Goal: Task Accomplishment & Management: Manage account settings

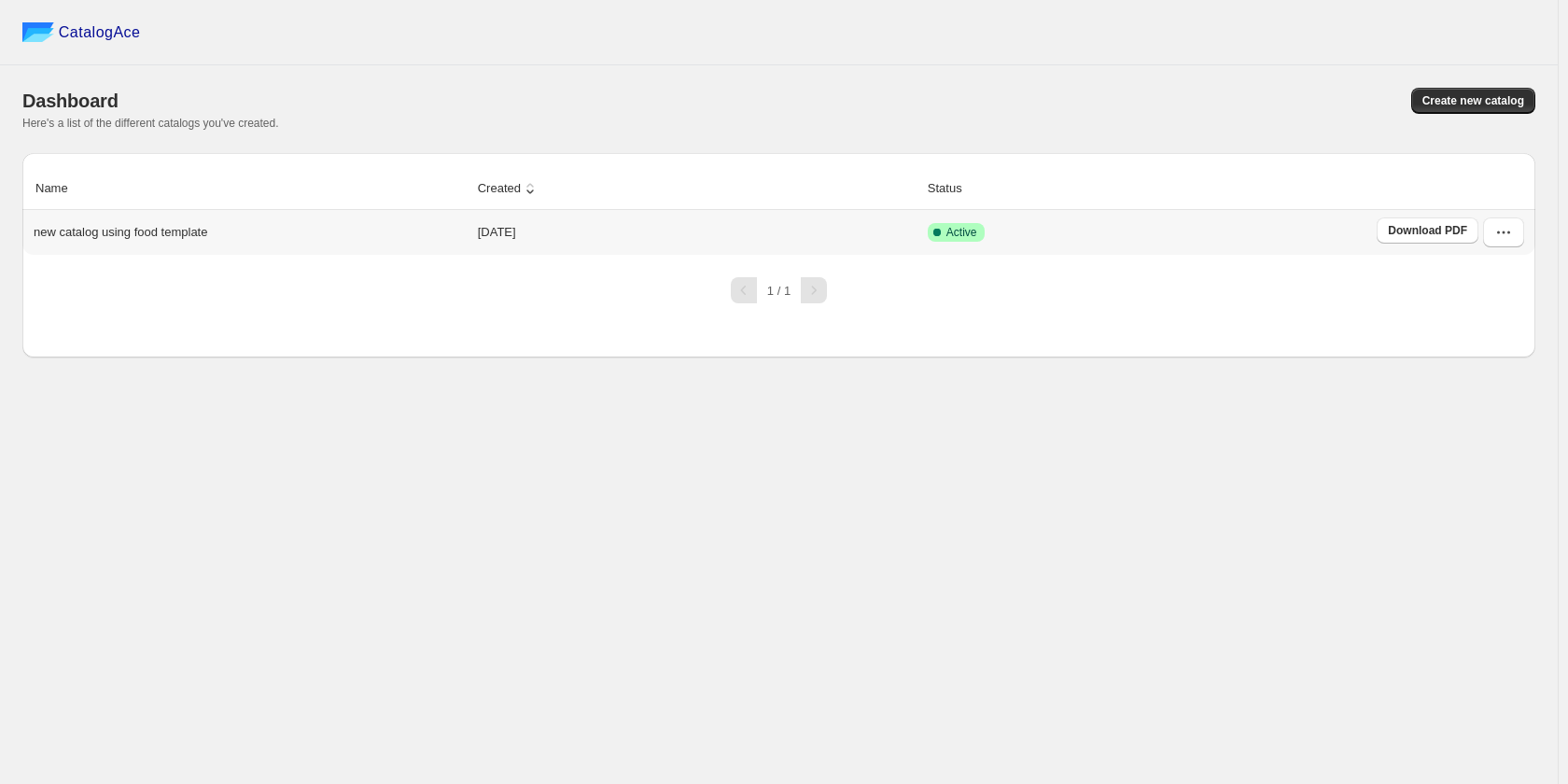
click at [1025, 247] on td "Active" at bounding box center [1147, 232] width 449 height 45
click at [1448, 235] on span "Download PDF" at bounding box center [1427, 230] width 79 height 15
click at [1493, 226] on button "button" at bounding box center [1504, 232] width 41 height 30
click at [1489, 270] on span "View catalog" at bounding box center [1488, 274] width 68 height 14
click at [1512, 392] on span "Edit" at bounding box center [1501, 401] width 95 height 19
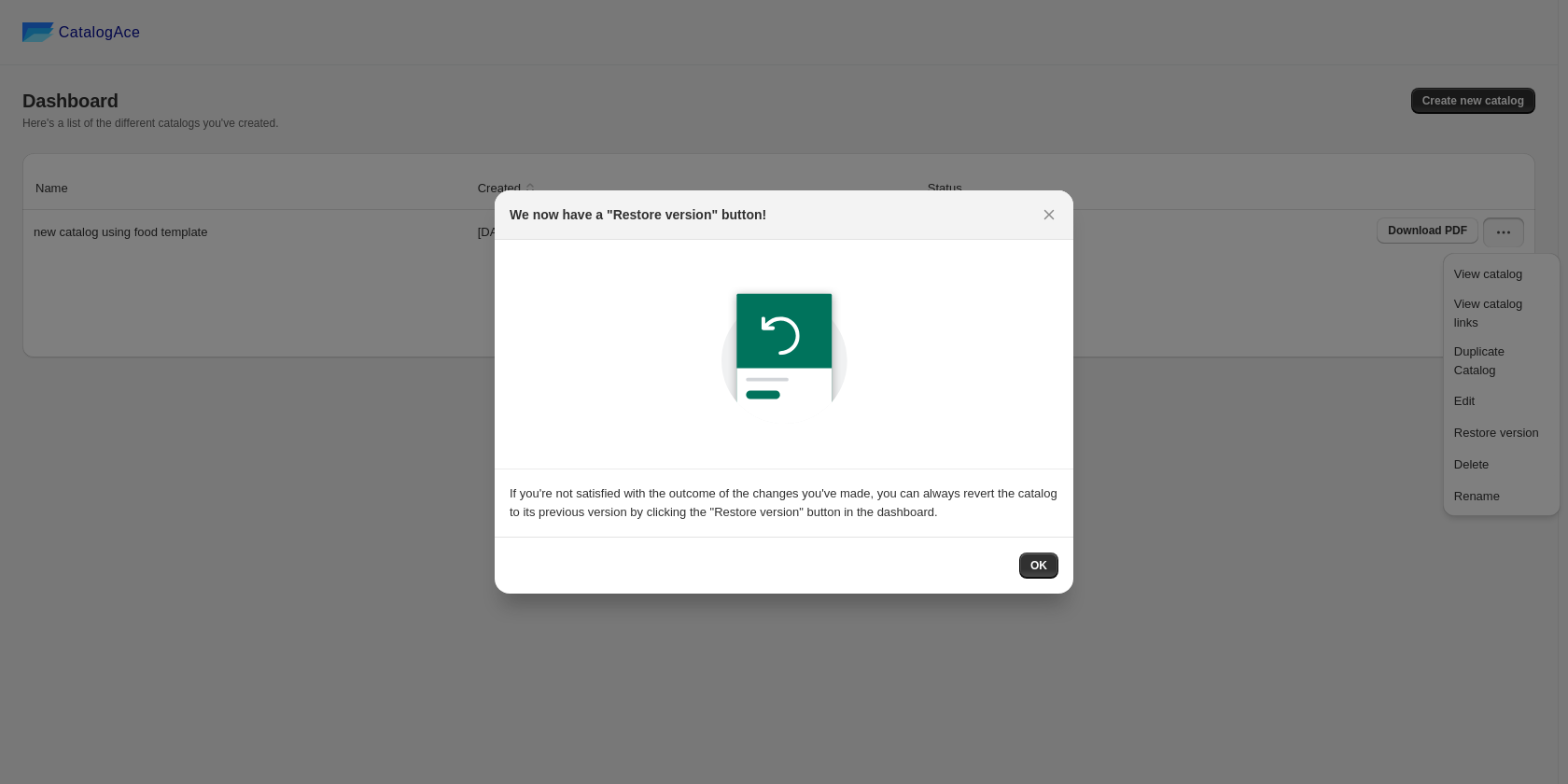
click at [679, 508] on div "If you're not satisfied with the outcome of the changes you've made, you can al…" at bounding box center [784, 503] width 549 height 38
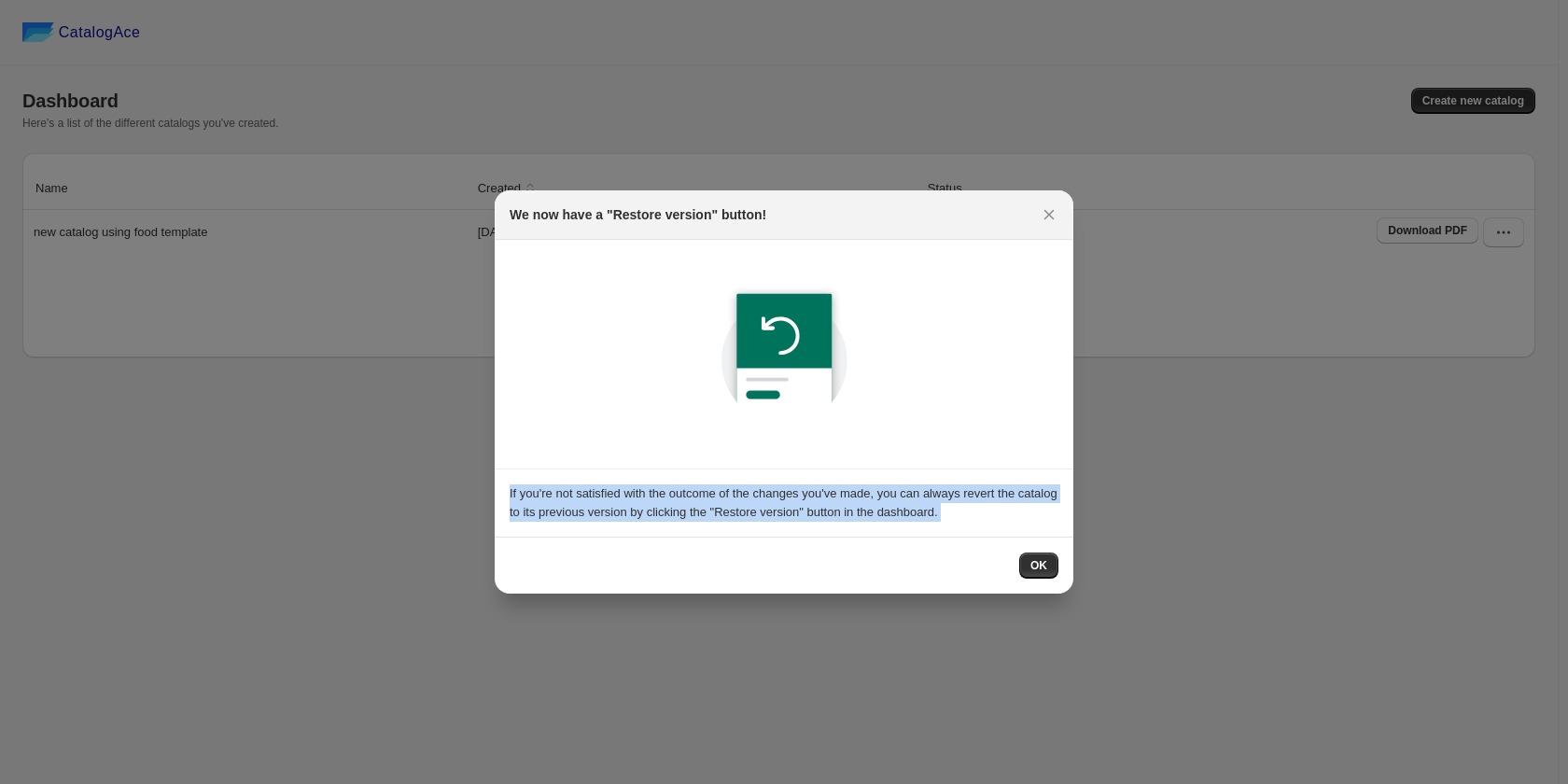
click at [679, 508] on div "If you're not satisfied with the outcome of the changes you've made, you can al…" at bounding box center [784, 503] width 549 height 38
copy div "If you're not satisfied with the outcome of the changes you've made, you can al…"
click at [1035, 573] on button "OK" at bounding box center [1039, 566] width 39 height 26
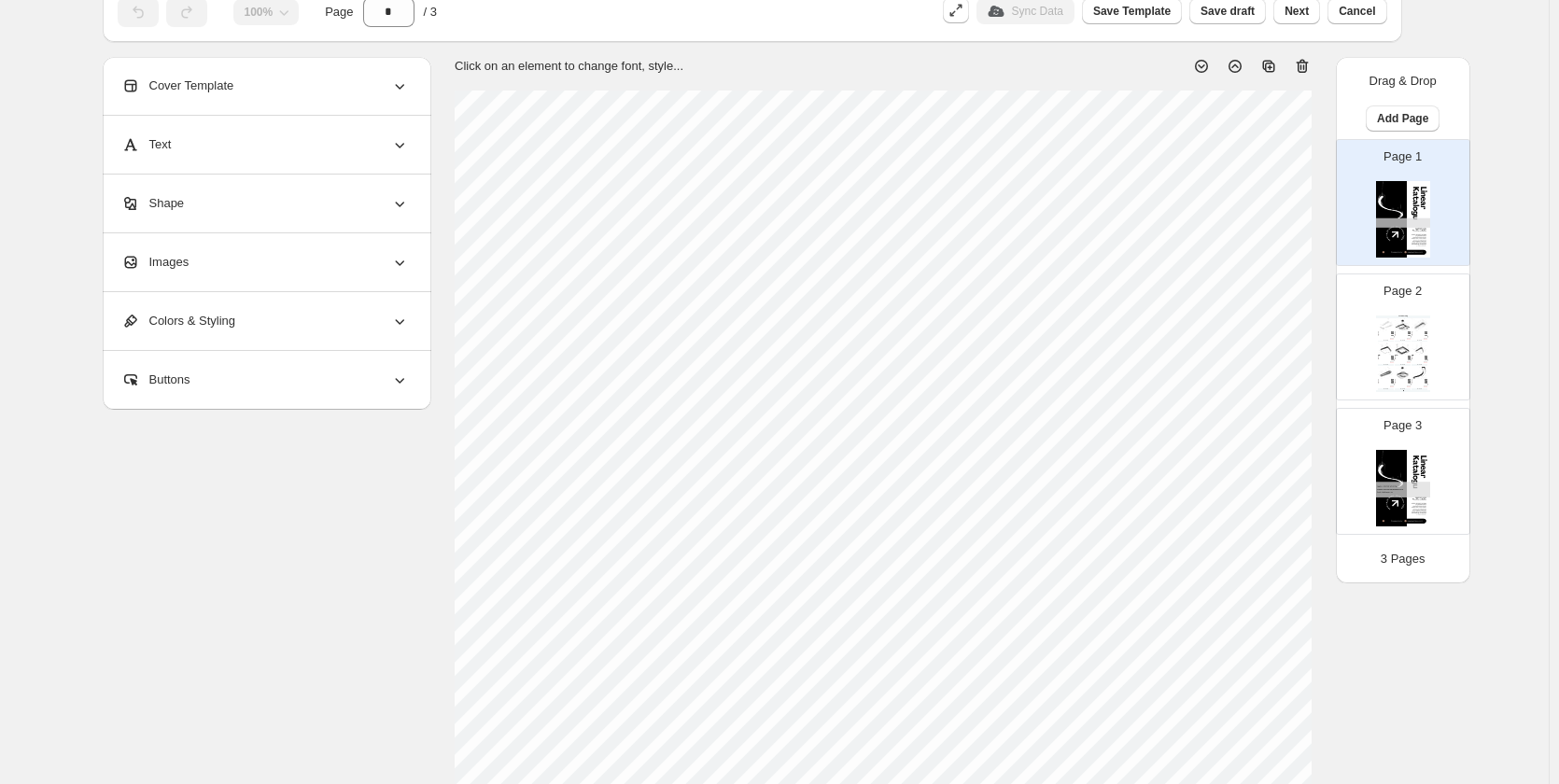
scroll to position [93, 0]
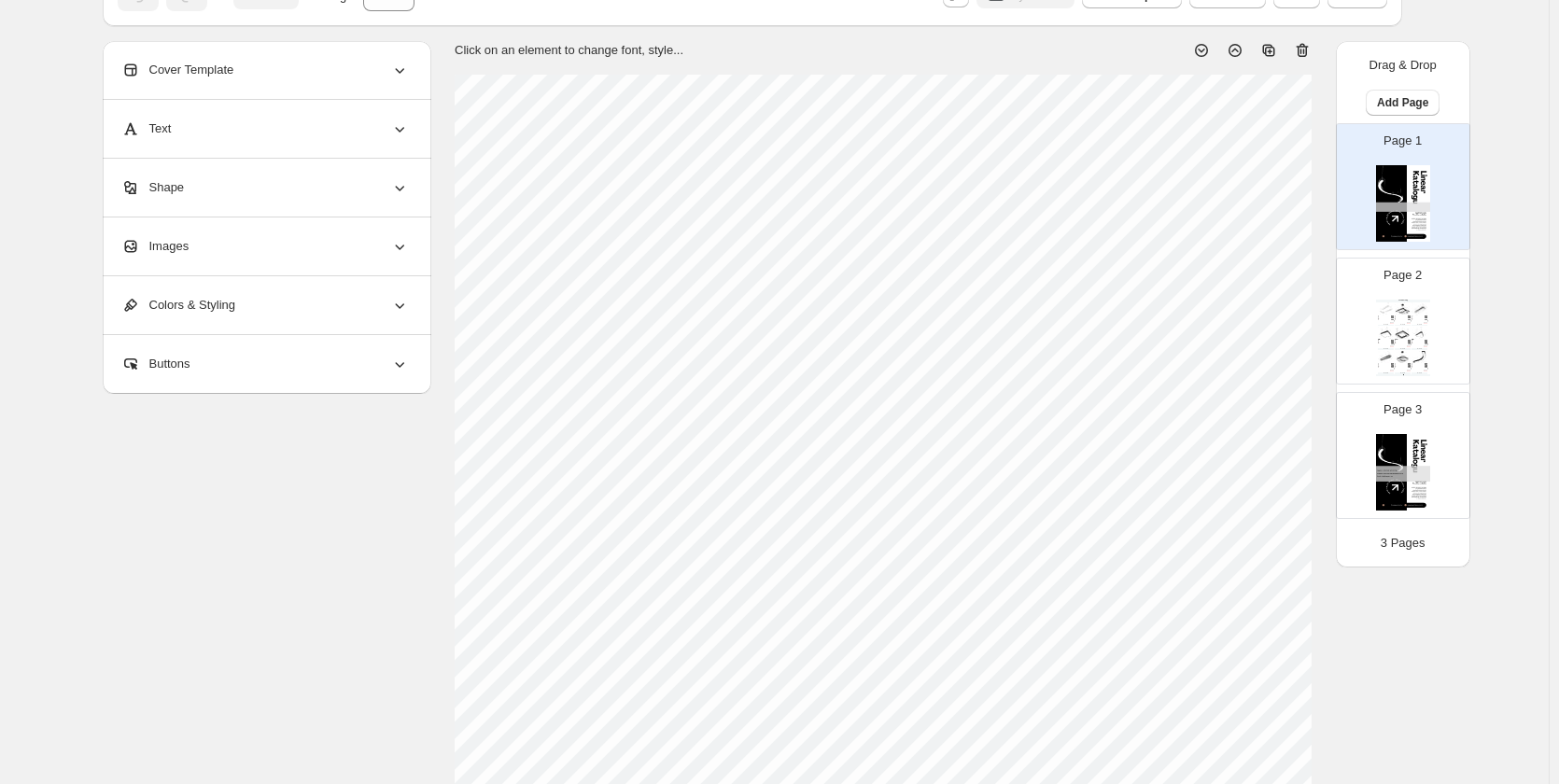
click at [1427, 359] on img at bounding box center [1419, 356] width 16 height 12
type input "*"
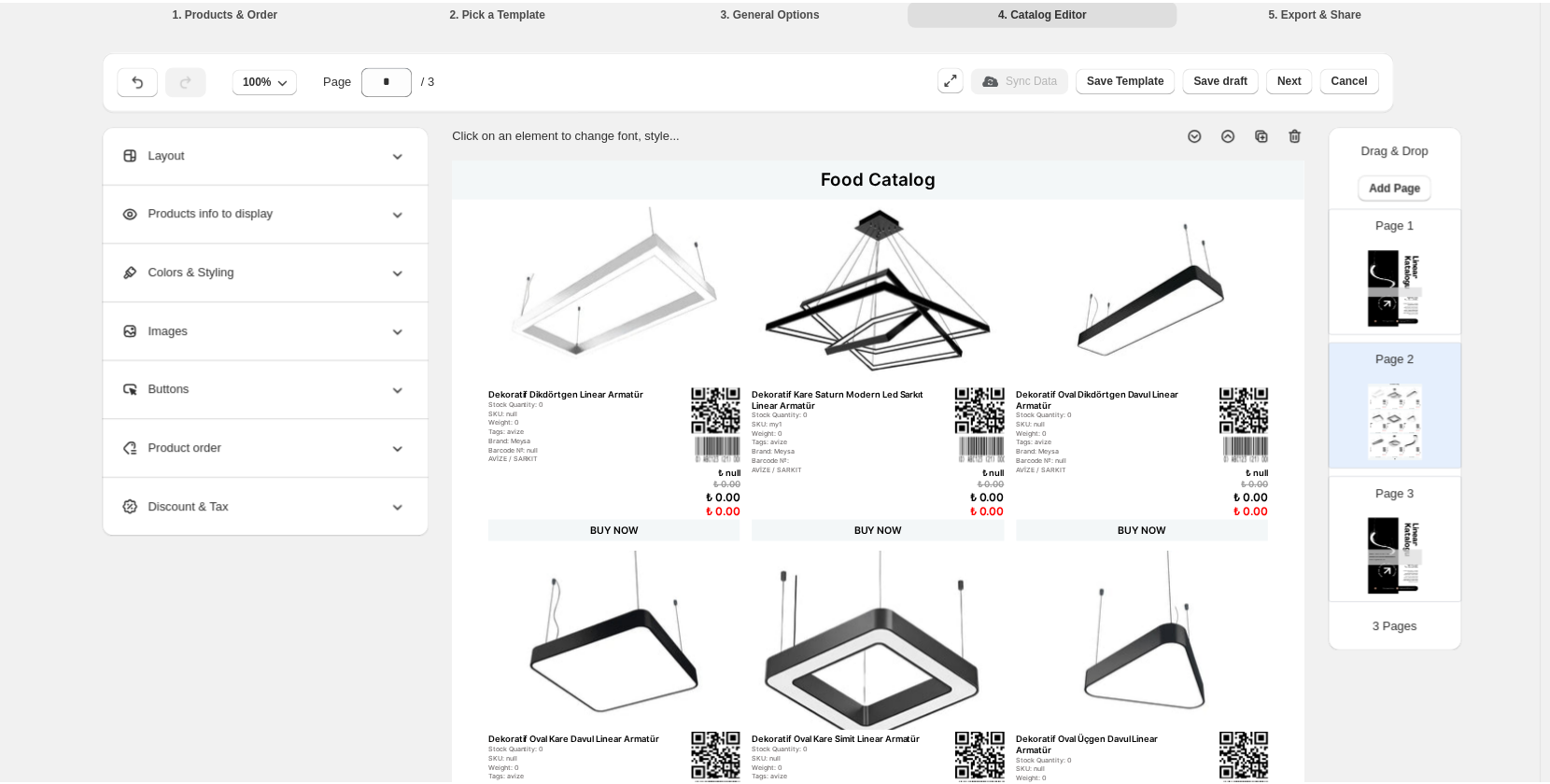
scroll to position [0, 0]
